Goal: Find specific page/section: Find specific page/section

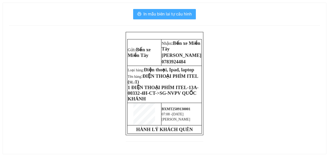
click at [186, 15] on span "In mẫu biên lai tự cấu hình" at bounding box center [167, 14] width 48 height 6
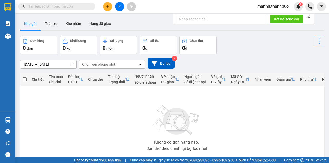
click at [310, 18] on icon "close" at bounding box center [309, 17] width 4 height 4
